Goal: Transaction & Acquisition: Purchase product/service

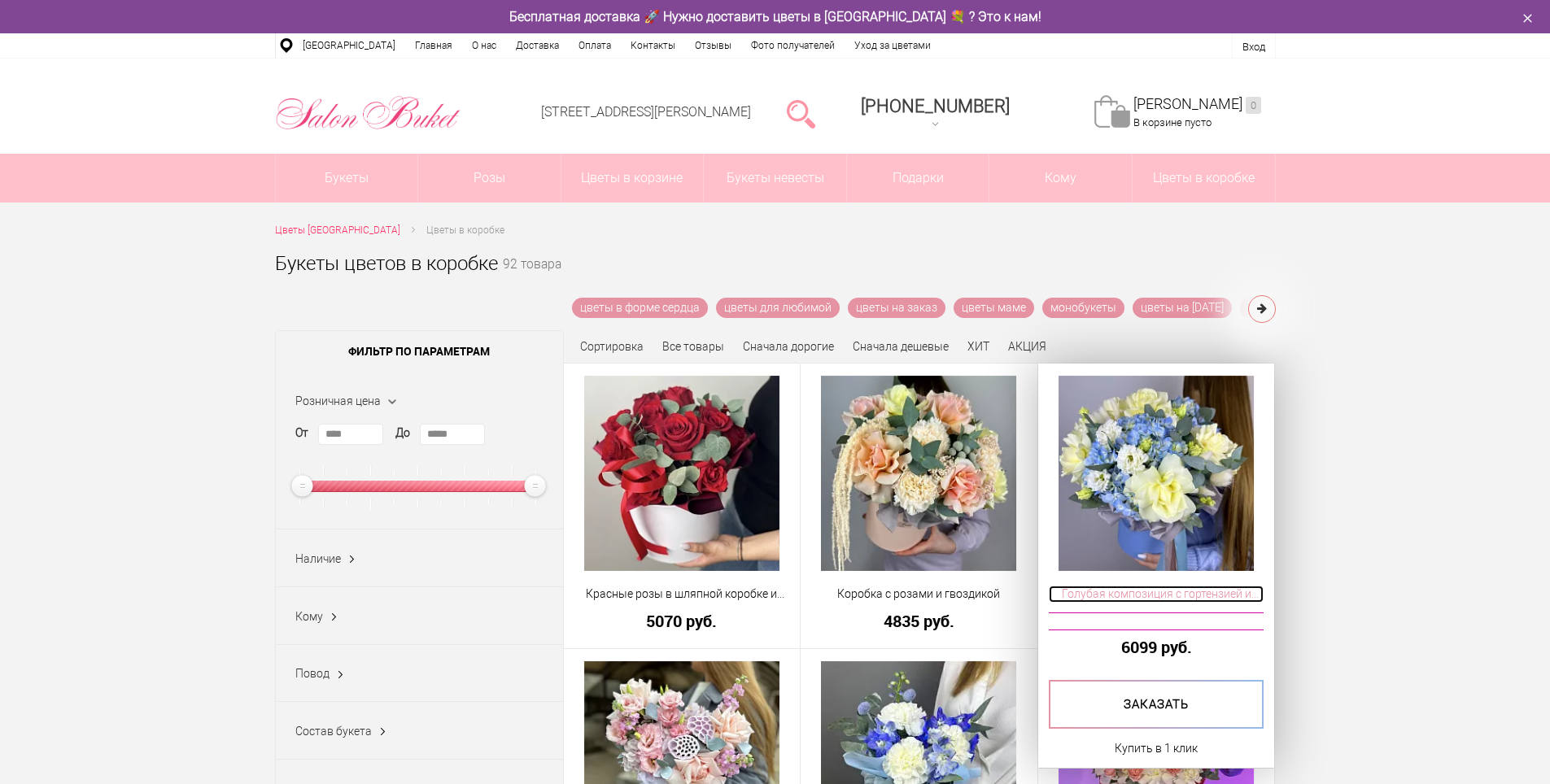
click at [1153, 593] on span "Голубая композиция с гортензией и розами" at bounding box center [1157, 594] width 215 height 17
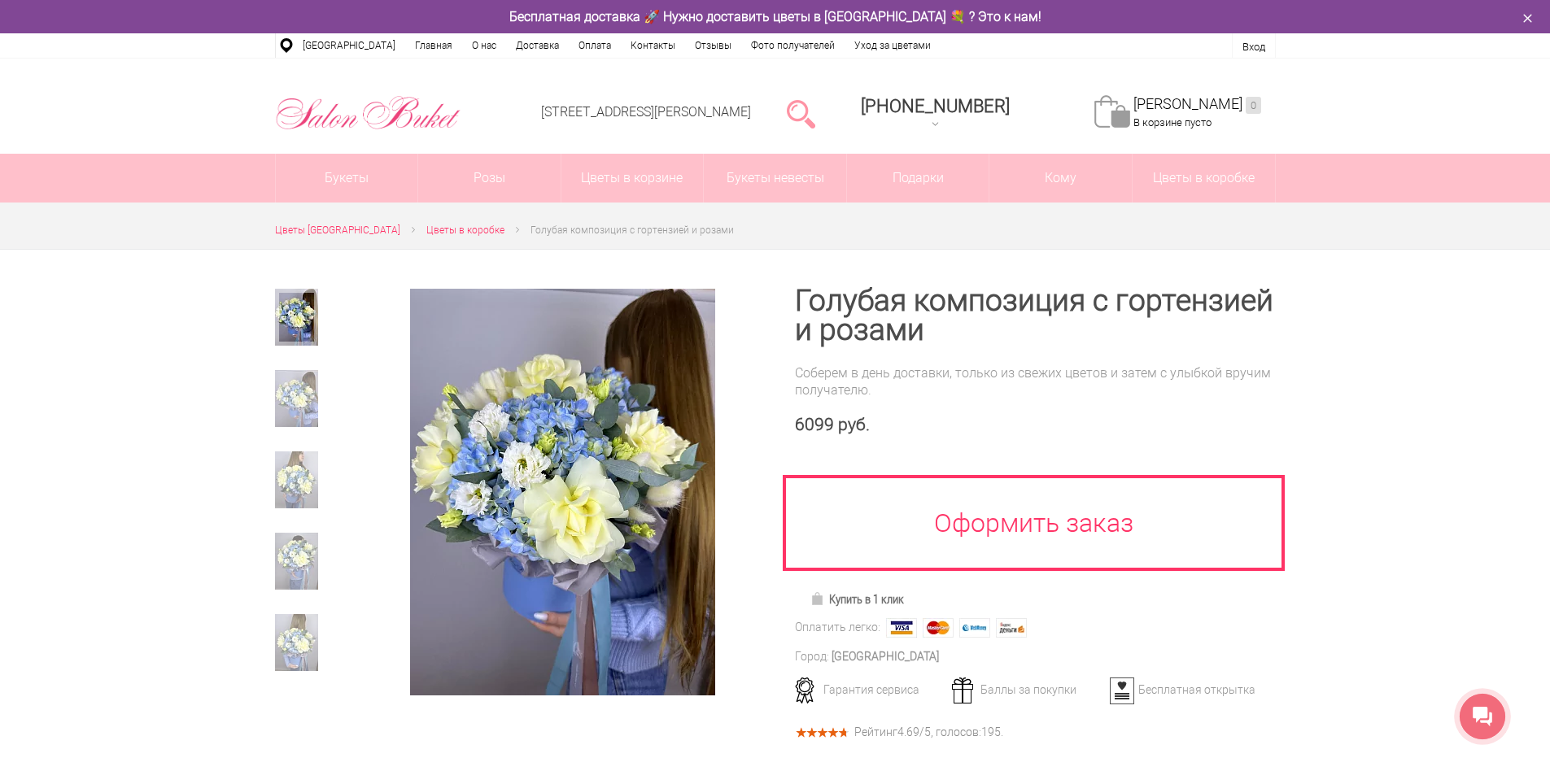
drag, startPoint x: 142, startPoint y: 694, endPoint x: 283, endPoint y: 567, distance: 189.8
click at [143, 694] on div at bounding box center [775, 702] width 1550 height 908
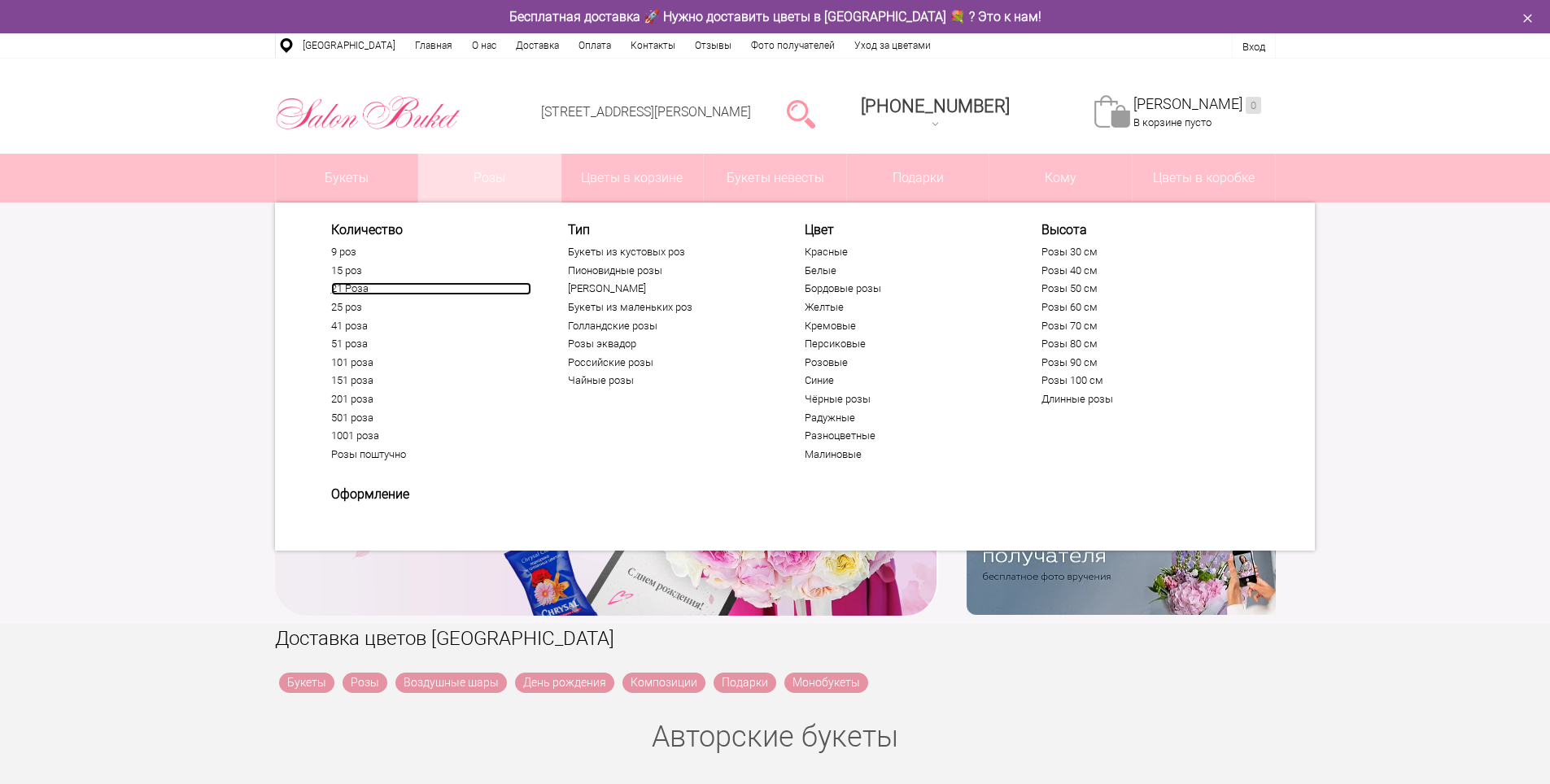
click at [344, 287] on link "21 Роза" at bounding box center [431, 289] width 200 height 13
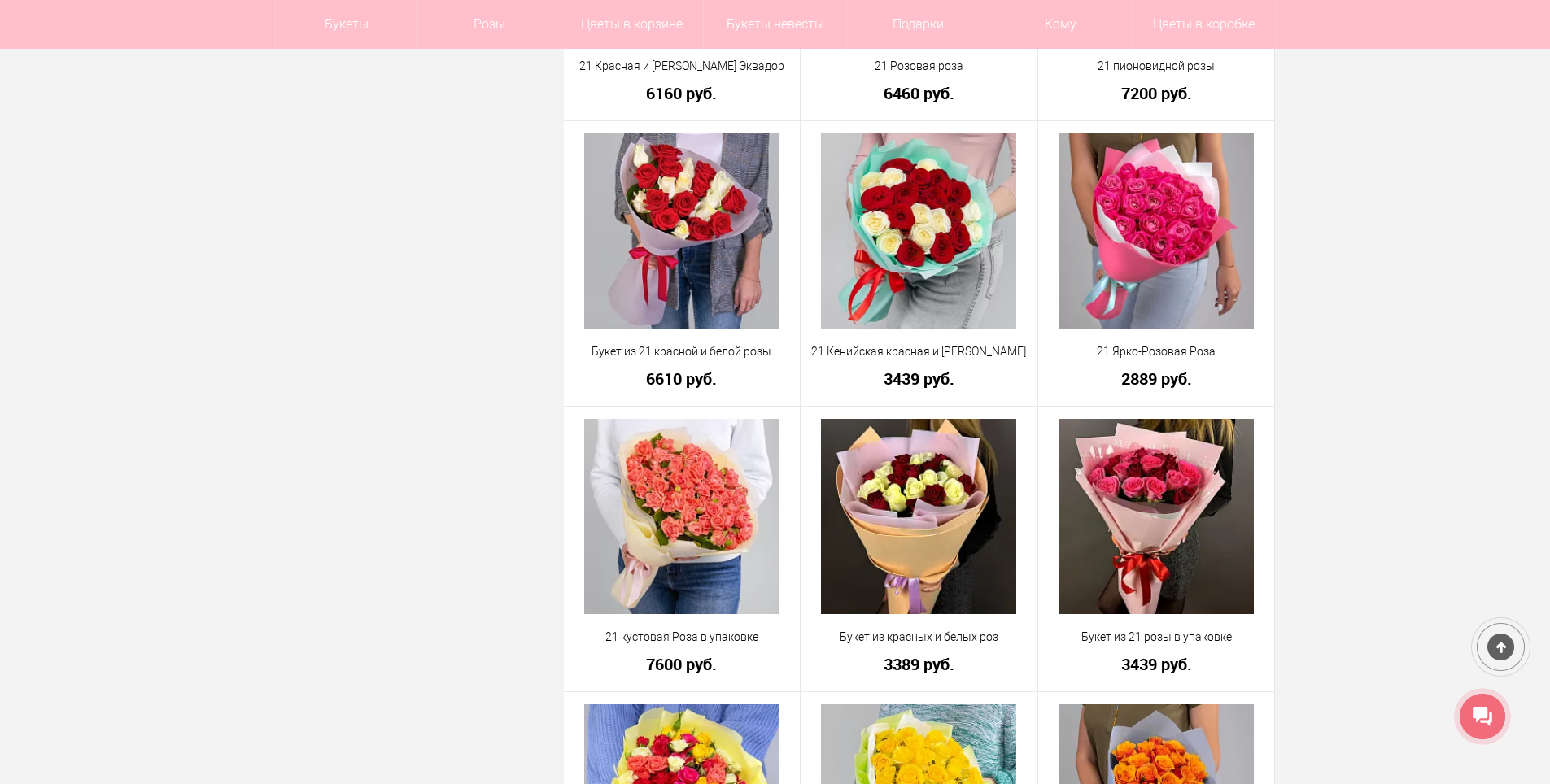
scroll to position [1789, 0]
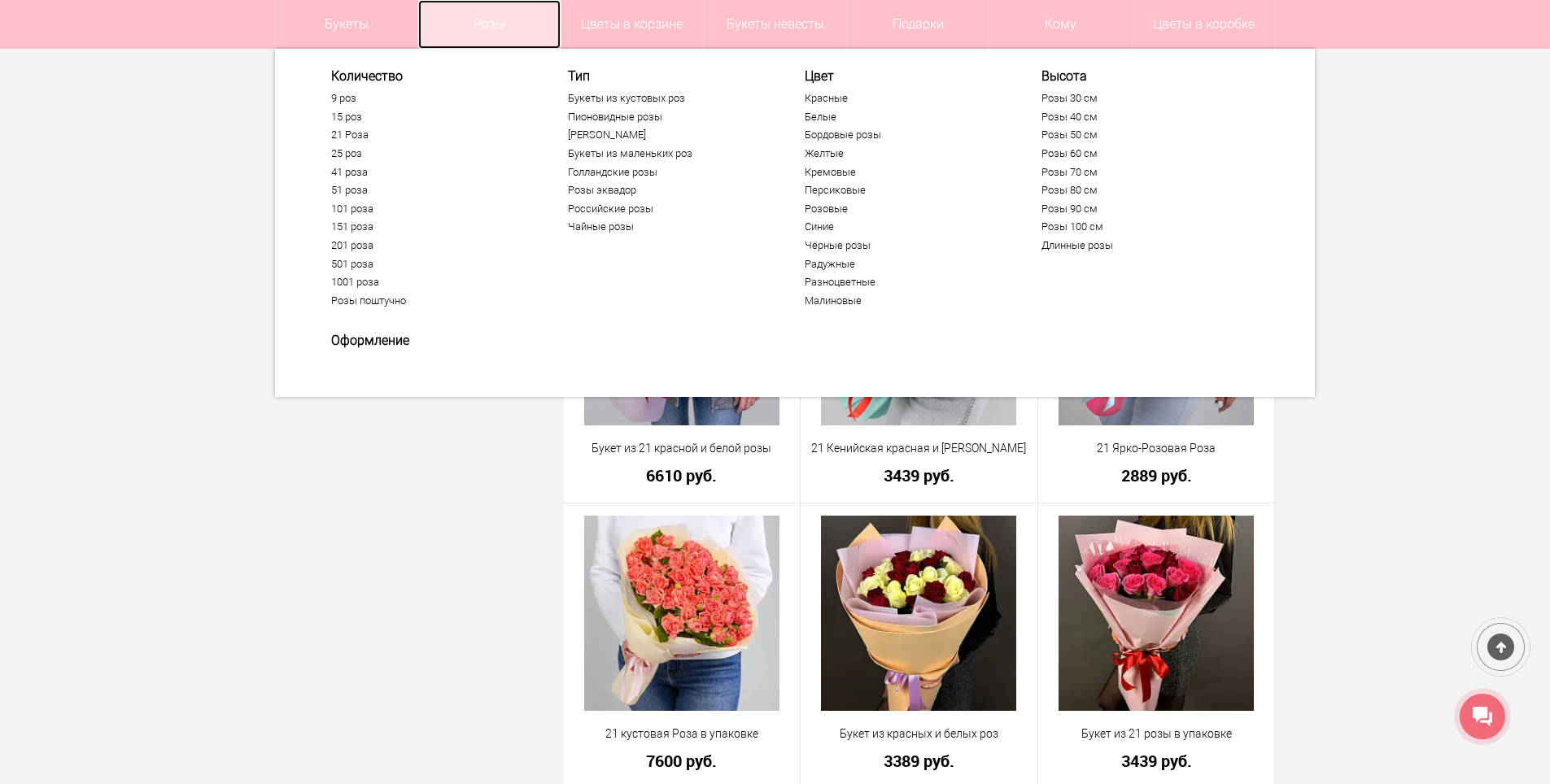
click at [490, 11] on link "Розы" at bounding box center [489, 24] width 142 height 49
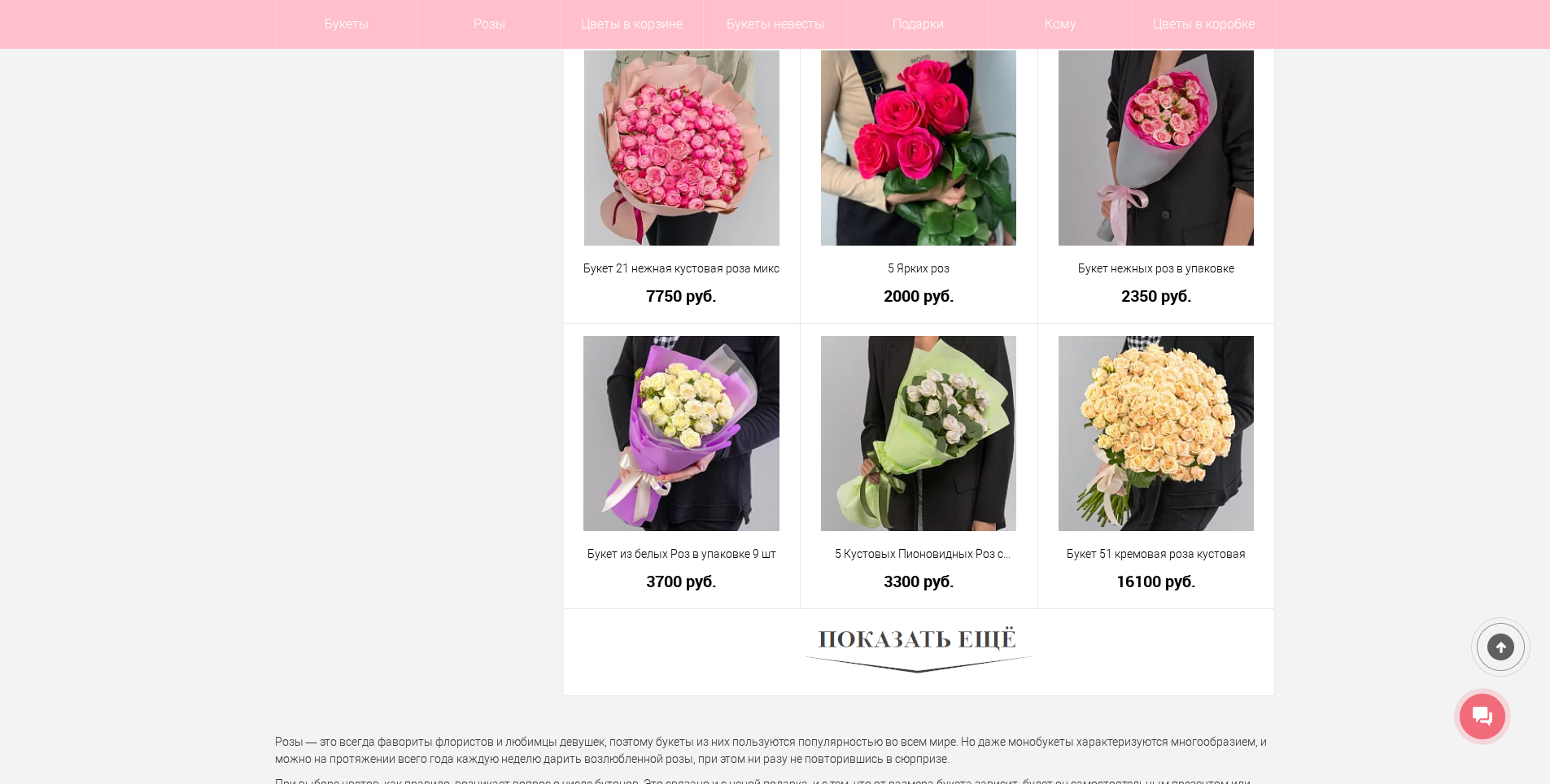
scroll to position [4310, 0]
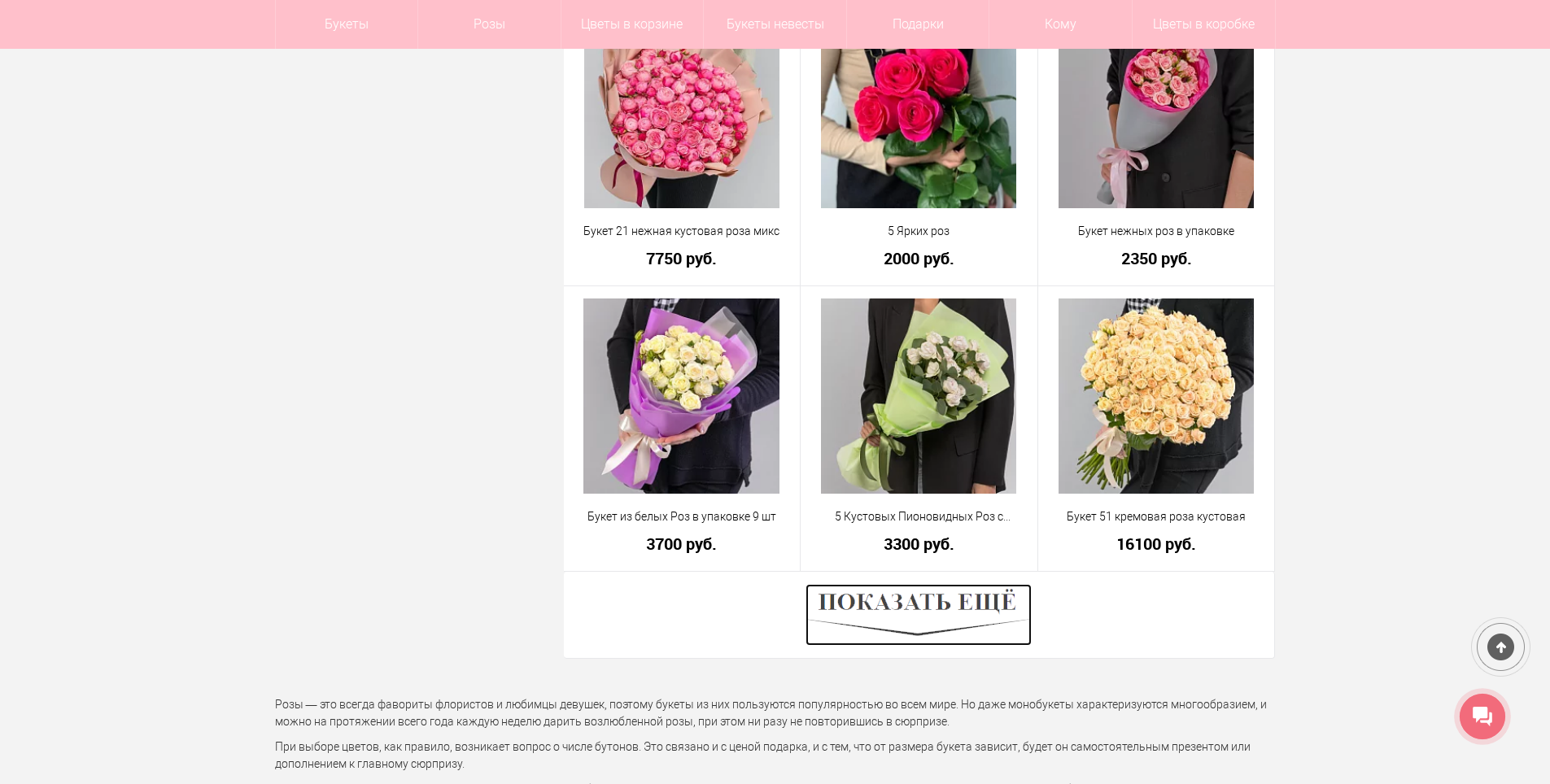
click at [926, 610] on img at bounding box center [918, 615] width 226 height 62
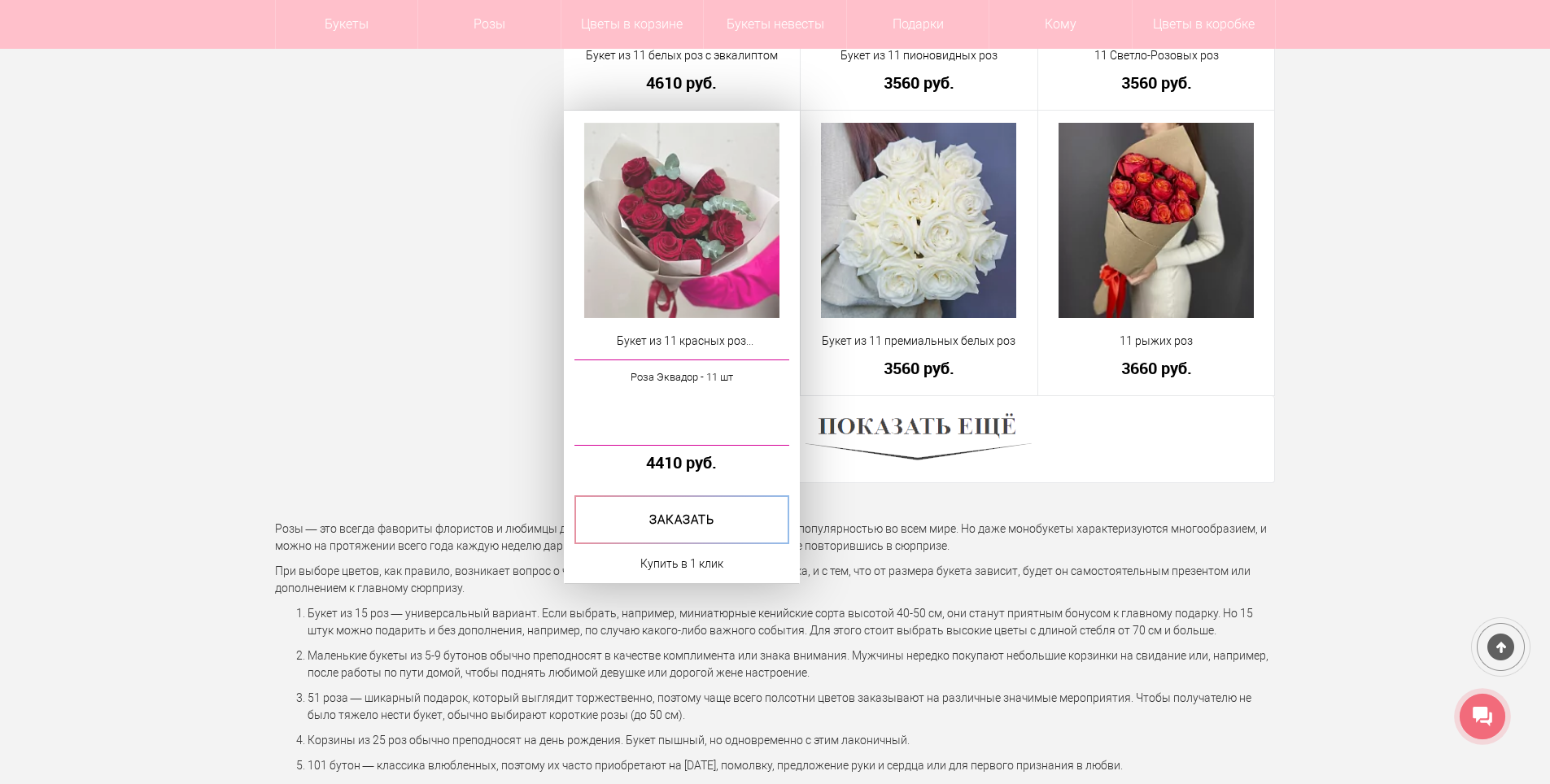
scroll to position [8945, 0]
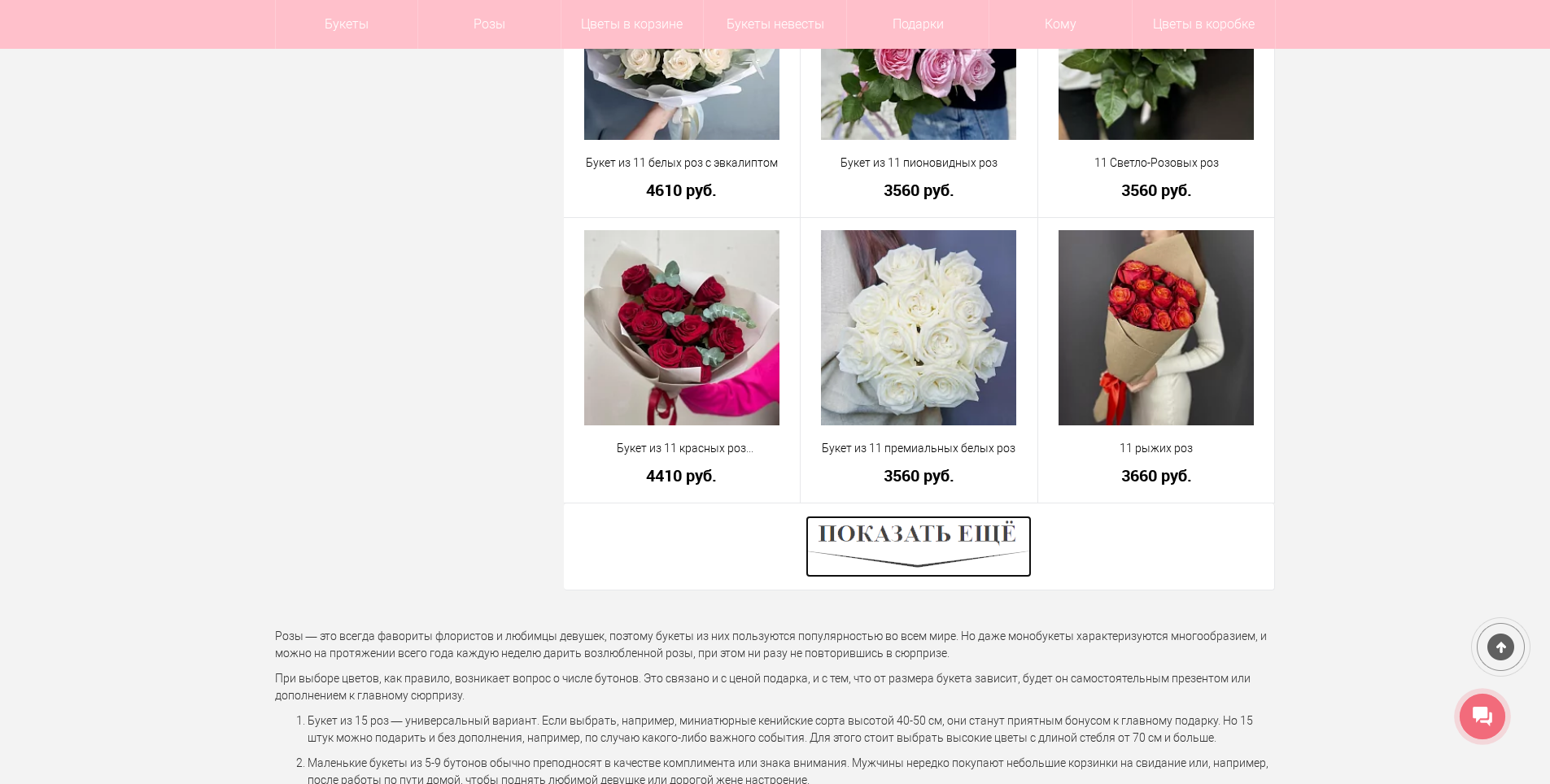
click at [925, 555] on img at bounding box center [918, 547] width 226 height 62
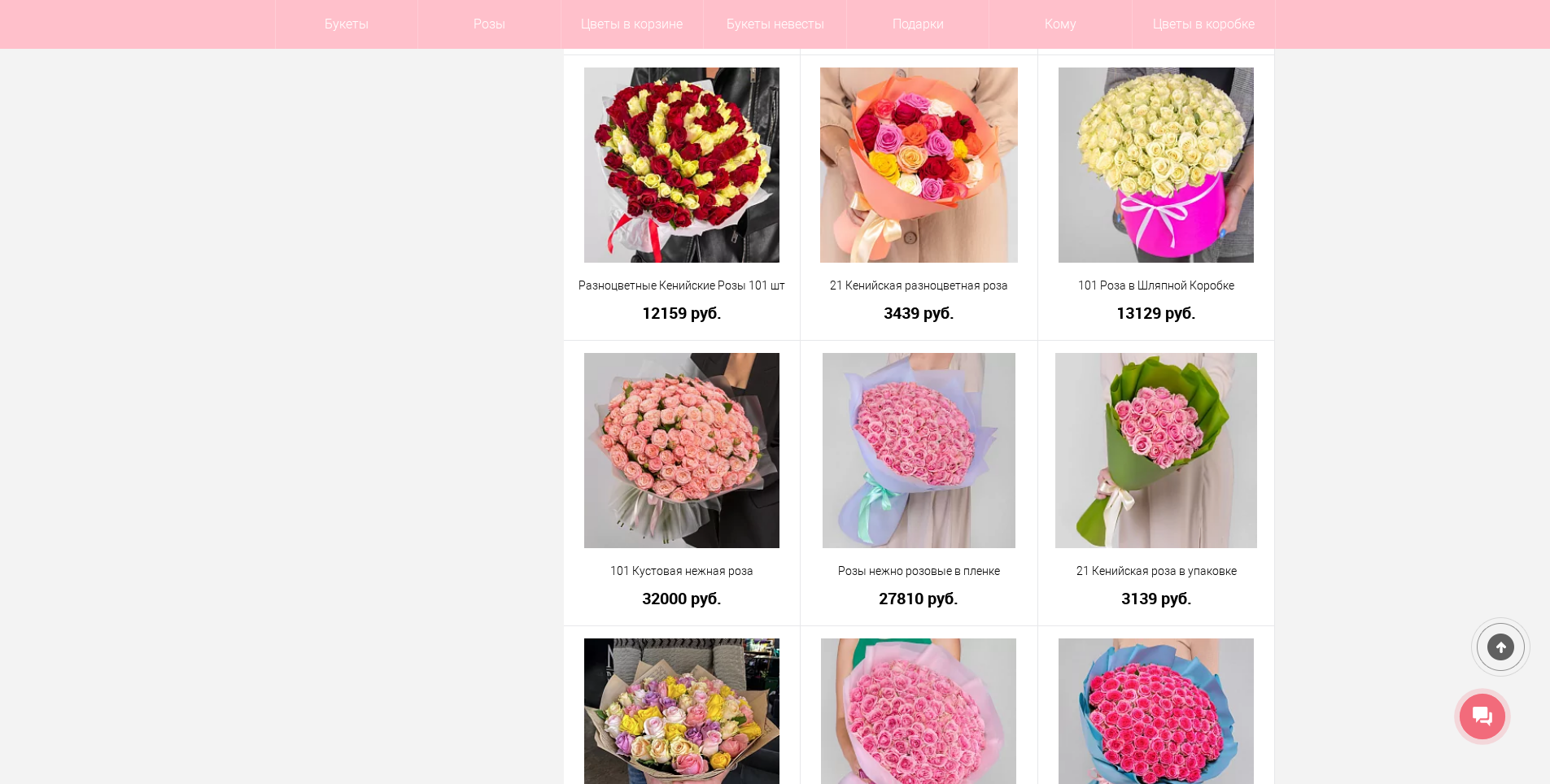
scroll to position [12849, 0]
